Goal: Task Accomplishment & Management: Use online tool/utility

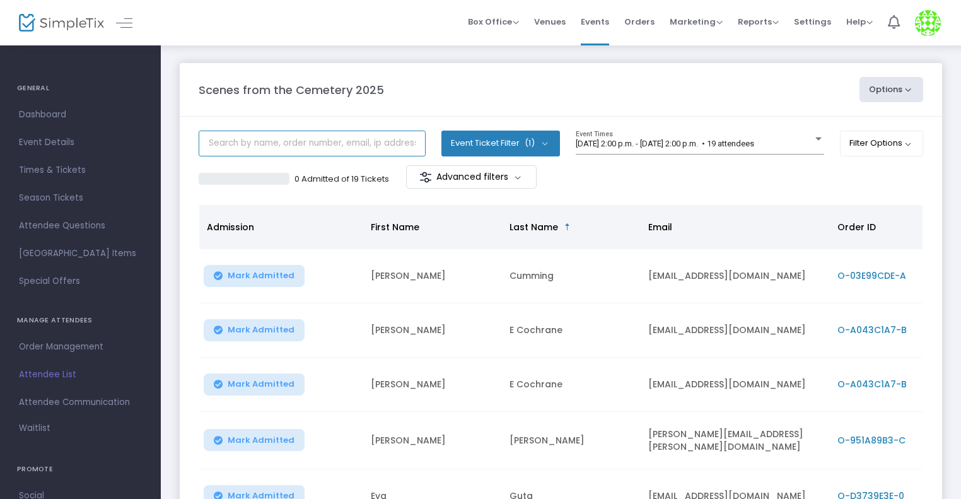
click at [346, 146] on input "text" at bounding box center [312, 144] width 227 height 26
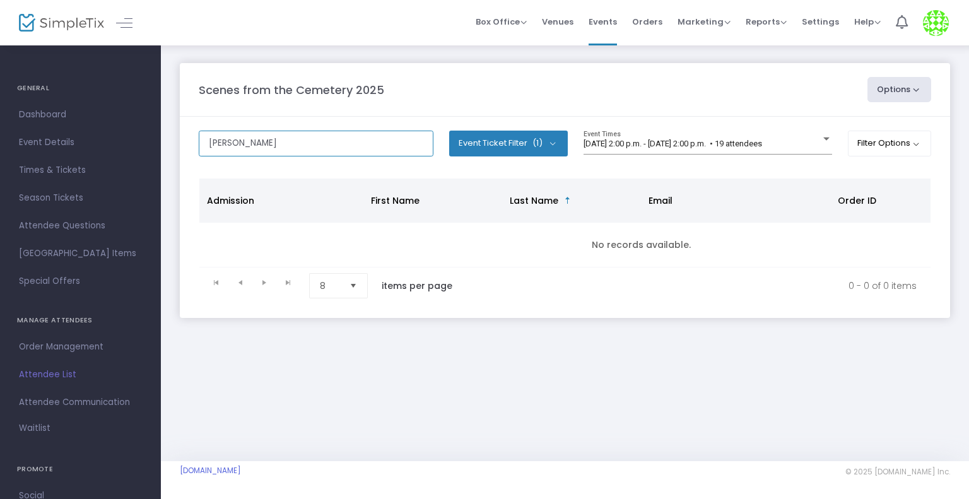
drag, startPoint x: 238, startPoint y: 147, endPoint x: 201, endPoint y: 143, distance: 38.1
click at [201, 143] on input "smith" at bounding box center [316, 144] width 235 height 26
type input "scott"
click at [515, 142] on button "Event Ticket Filter (1)" at bounding box center [508, 143] width 119 height 25
click at [481, 205] on span at bounding box center [481, 203] width 13 height 13
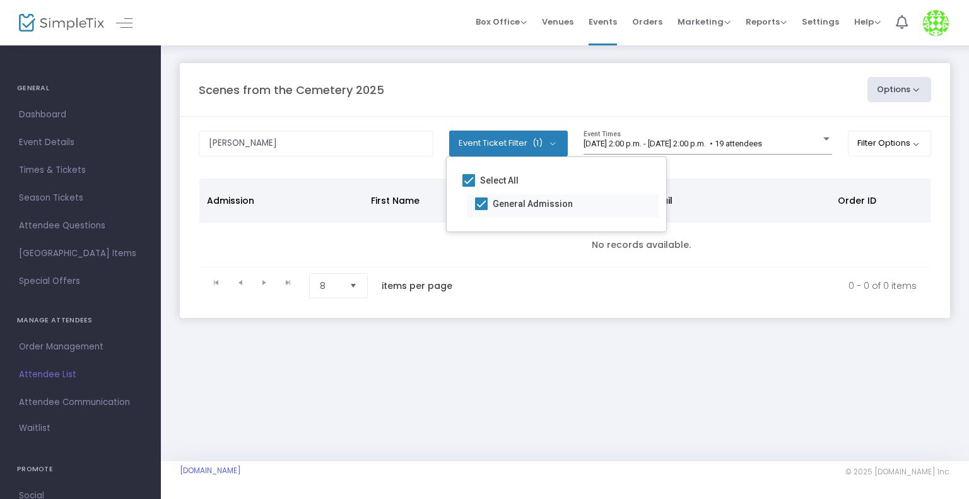
click at [481, 210] on input "General Admission" at bounding box center [481, 210] width 1 height 1
checkbox input "false"
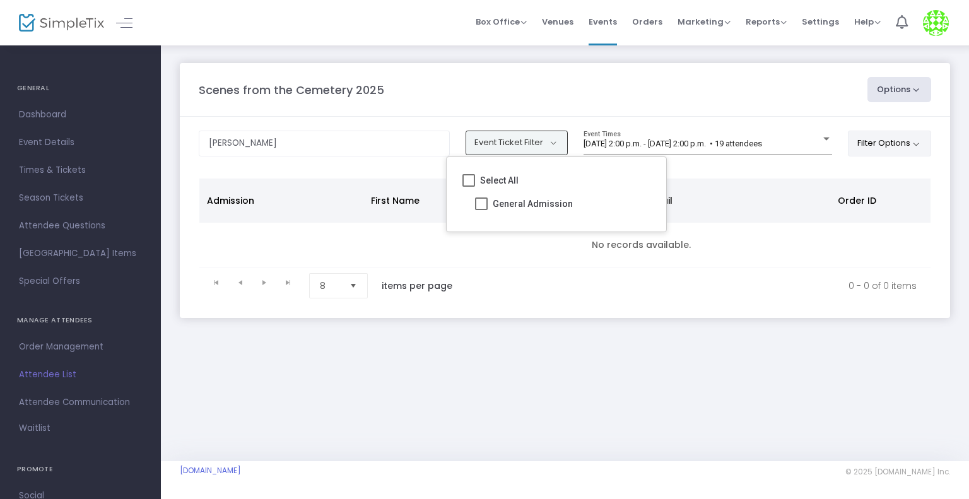
click at [877, 133] on button "Filter Options" at bounding box center [890, 143] width 84 height 25
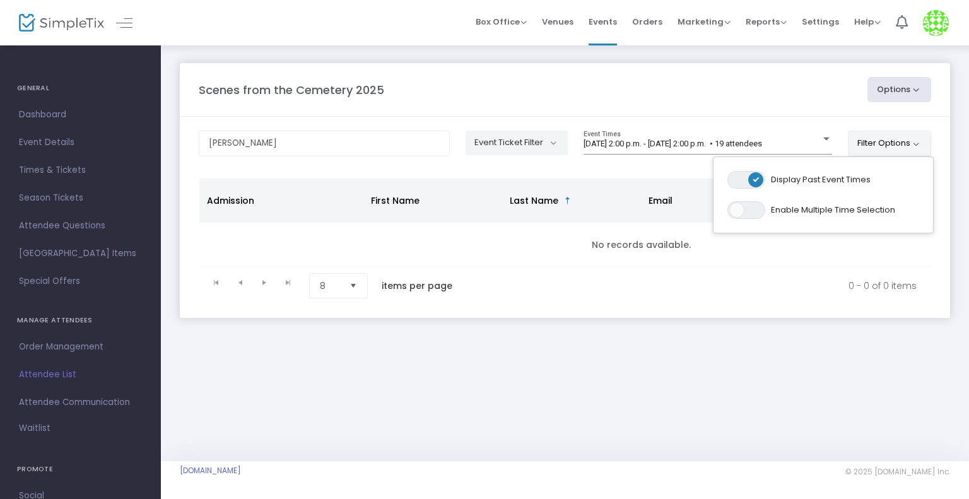
click at [878, 138] on button "Filter Options" at bounding box center [890, 143] width 84 height 25
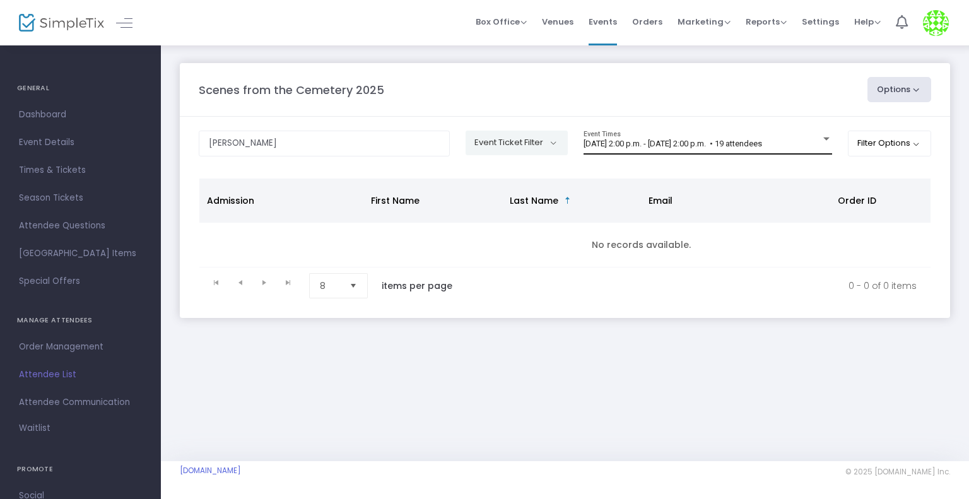
click at [762, 143] on span "[DATE] 2:00 p.m. - [DATE] 2:00 p.m. • 19 attendees" at bounding box center [672, 143] width 179 height 9
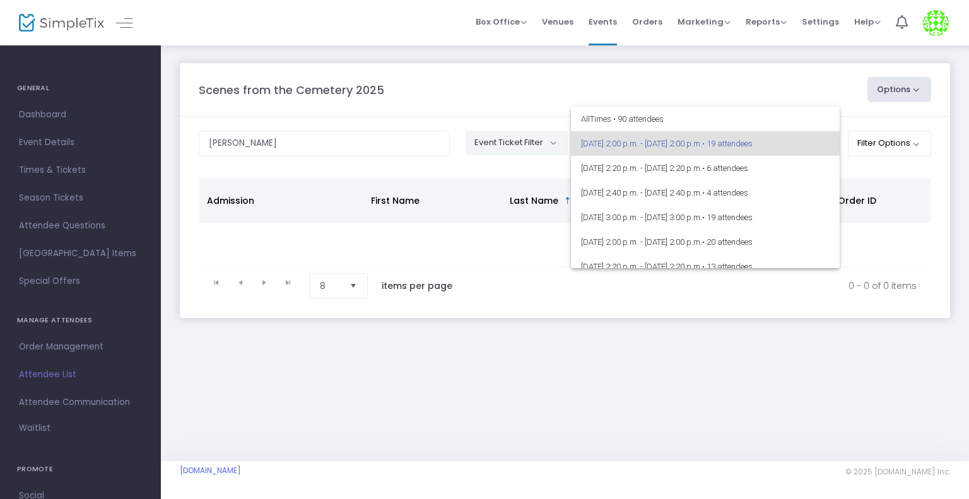
click at [869, 143] on div at bounding box center [484, 249] width 969 height 499
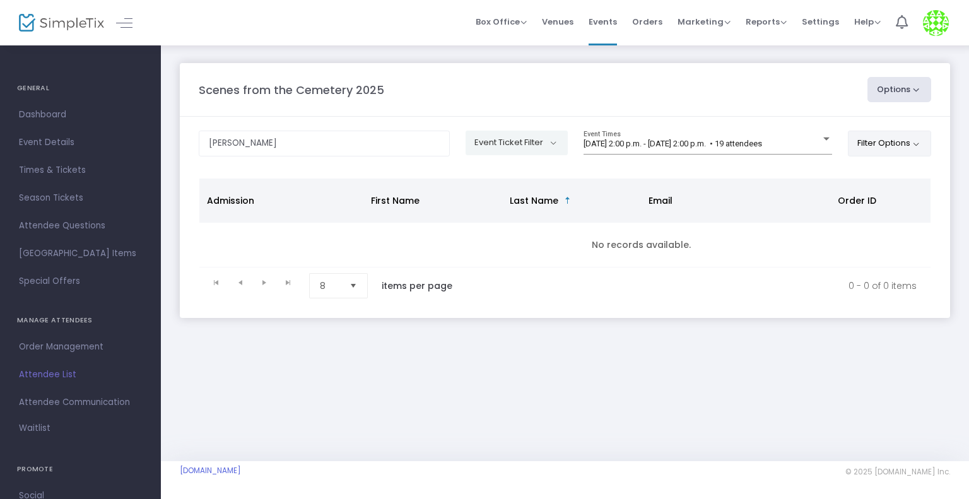
click at [865, 141] on button "Filter Options" at bounding box center [890, 143] width 84 height 25
click at [754, 207] on span "ON OFF" at bounding box center [746, 210] width 38 height 18
click at [685, 100] on div "Scenes from the Cemetery 2025 Options Export List Print Name Tags Export to Mai…" at bounding box center [564, 89] width 745 height 25
click at [855, 142] on button "Filter Options" at bounding box center [890, 143] width 84 height 25
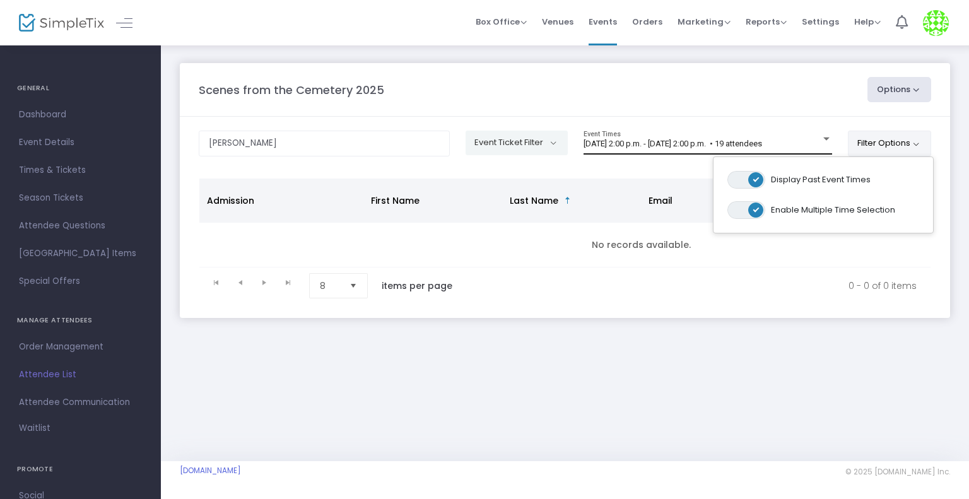
click at [762, 143] on span "[DATE] 2:00 p.m. - [DATE] 2:00 p.m. • 19 attendees" at bounding box center [672, 143] width 179 height 9
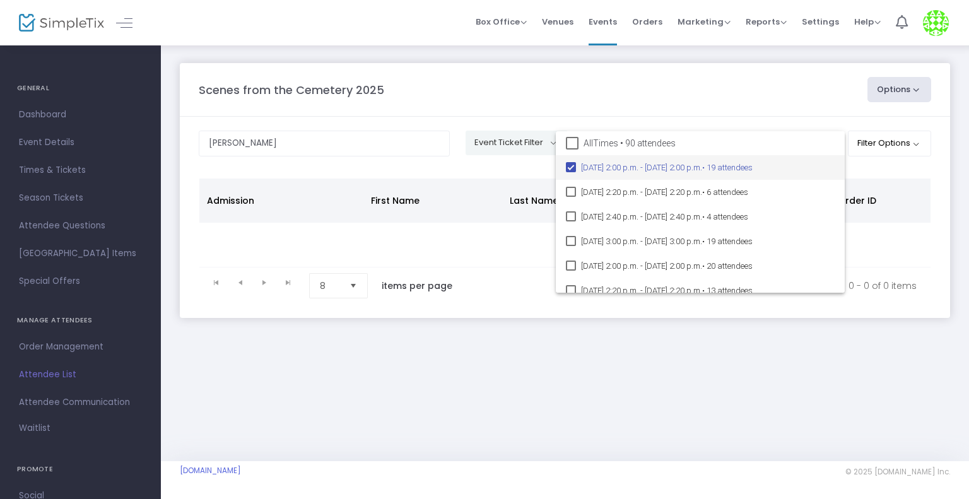
click at [565, 143] on div "All Times • 90 attendees" at bounding box center [700, 146] width 289 height 20
click at [574, 143] on span at bounding box center [572, 143] width 13 height 13
click at [572, 149] on input "All Times • 90 attendees" at bounding box center [571, 149] width 1 height 1
checkbox input "true"
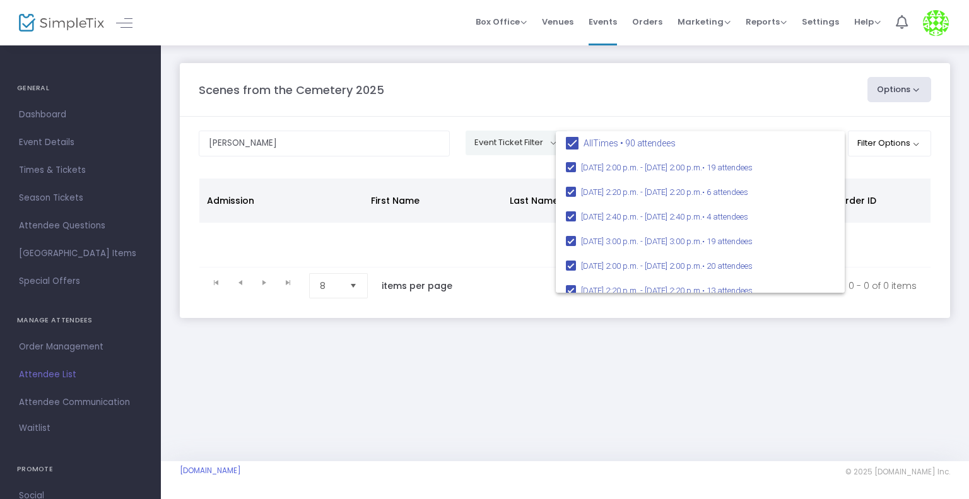
click at [578, 90] on div at bounding box center [484, 249] width 969 height 499
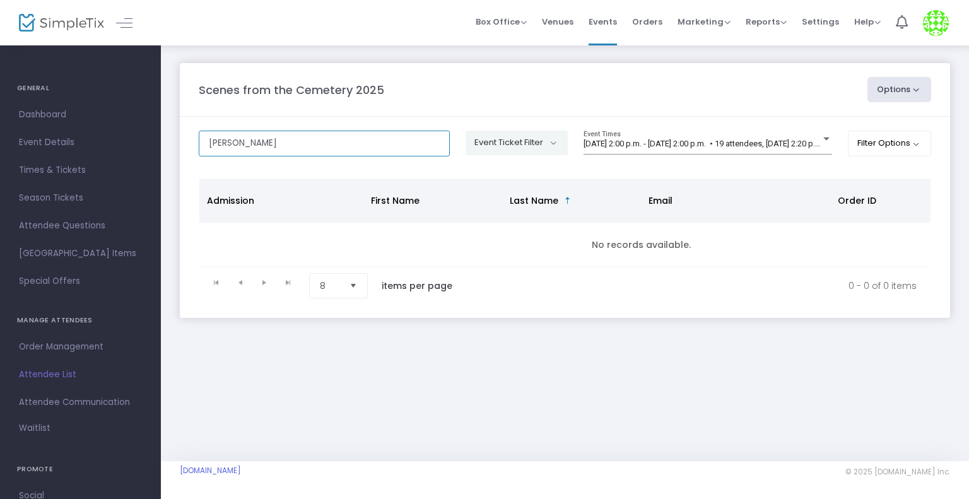
click at [389, 144] on input "scott" at bounding box center [324, 144] width 251 height 26
drag, startPoint x: 320, startPoint y: 140, endPoint x: 154, endPoint y: 143, distance: 165.9
click at [155, 143] on div "GENERAL Dashboard Event Details Times & Tickets Season Passes Season Tickets Cu…" at bounding box center [484, 249] width 969 height 499
type input "smith"
click at [74, 229] on span "Attendee Questions" at bounding box center [80, 226] width 123 height 16
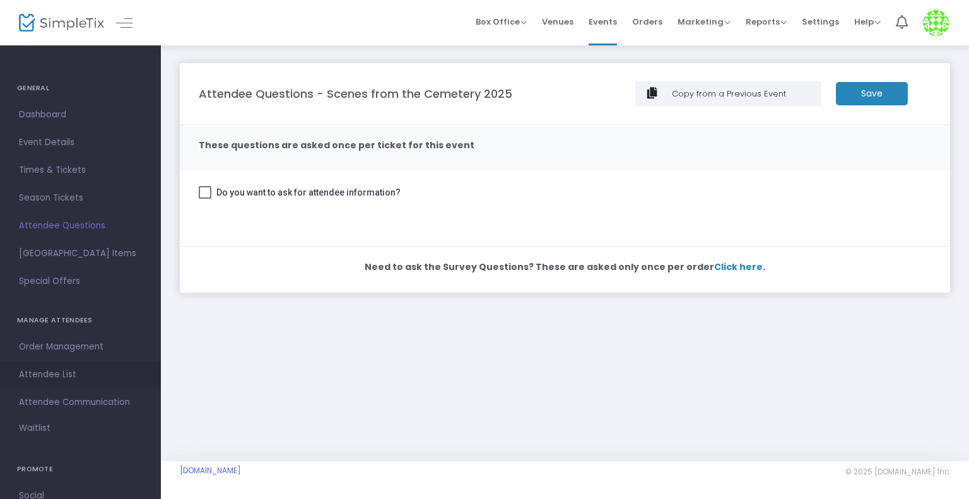
click at [48, 372] on span "Attendee List" at bounding box center [80, 374] width 123 height 16
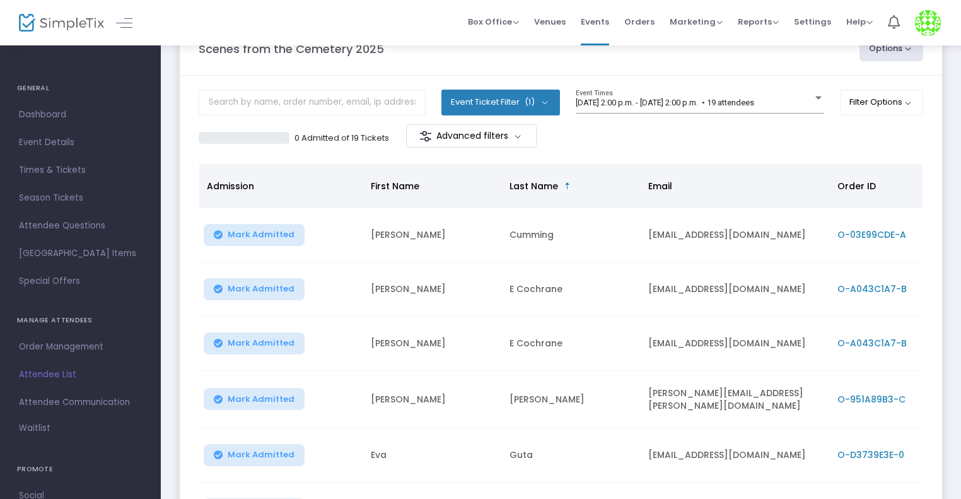
scroll to position [63, 0]
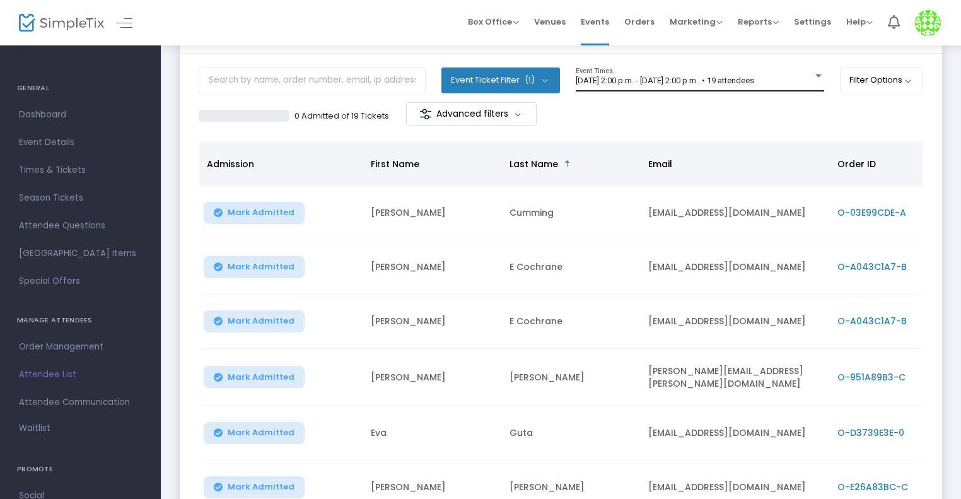
click at [754, 85] on span "[DATE] 2:00 p.m. - [DATE] 2:00 p.m. • 19 attendees" at bounding box center [665, 80] width 179 height 9
